Goal: Task Accomplishment & Management: Manage account settings

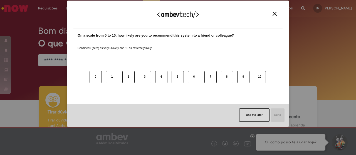
click at [275, 11] on button "Close" at bounding box center [274, 13] width 7 height 5
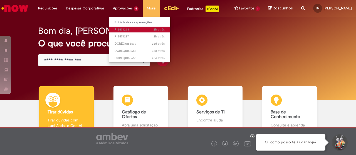
click at [124, 27] on span "2h atrás 2 horas atrás R13574298" at bounding box center [139, 29] width 50 height 4
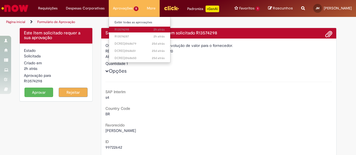
click at [124, 27] on span "2h atrás 2 horas atrás R13574298" at bounding box center [139, 29] width 50 height 4
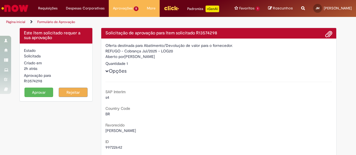
click at [38, 94] on button "Aprovar" at bounding box center [38, 92] width 29 height 9
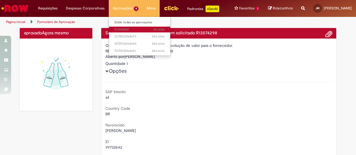
click at [120, 28] on span "2h atrás 2 horas atrás R13574287" at bounding box center [139, 29] width 50 height 4
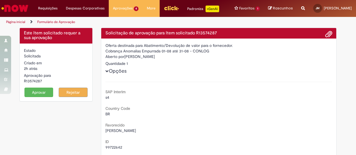
click at [43, 96] on button "Aprovar" at bounding box center [38, 92] width 29 height 9
